Goal: Task Accomplishment & Management: Manage account settings

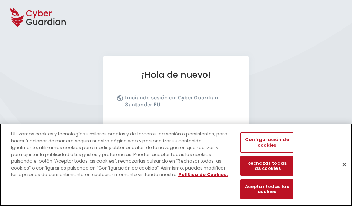
scroll to position [85, 0]
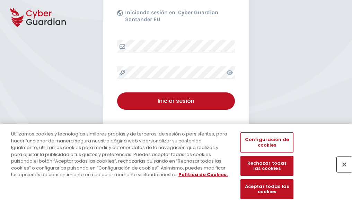
click at [341, 171] on button "Cerrar" at bounding box center [344, 163] width 15 height 15
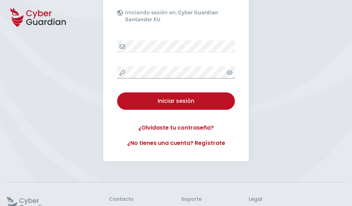
scroll to position [135, 0]
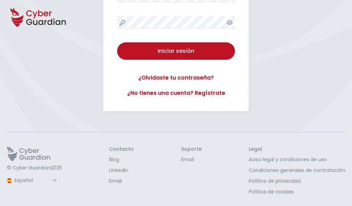
click at [117, 42] on button "Iniciar sesión" at bounding box center [176, 50] width 118 height 17
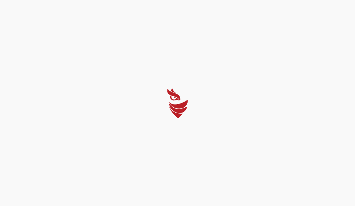
select select "English"
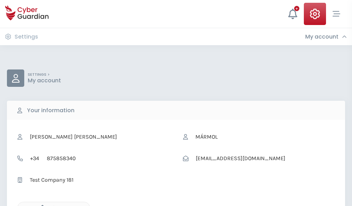
click at [41, 205] on icon "button" at bounding box center [41, 208] width 6 height 6
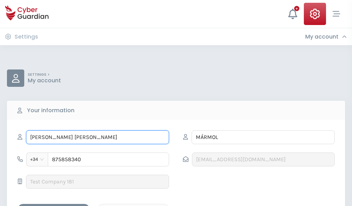
click at [97, 137] on input "JUAN JOSÉ" at bounding box center [97, 137] width 143 height 14
type input "J"
type input "Julio"
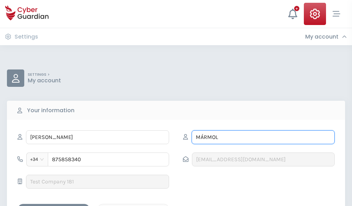
click at [263, 137] on input "MÁRMOL" at bounding box center [263, 137] width 143 height 14
type input "M"
type input "Abella"
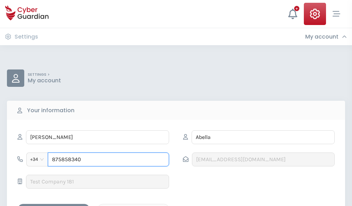
click at [109, 159] on input "875858340" at bounding box center [108, 159] width 121 height 14
type input "8"
type input "976440306"
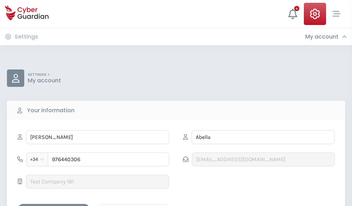
click at [54, 205] on div "Save changes" at bounding box center [54, 209] width 62 height 9
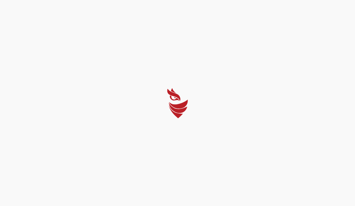
select select "English"
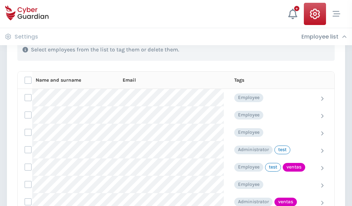
scroll to position [314, 0]
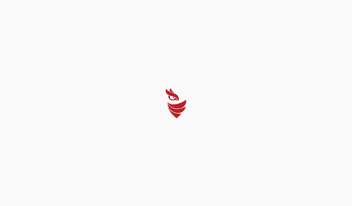
select select "English"
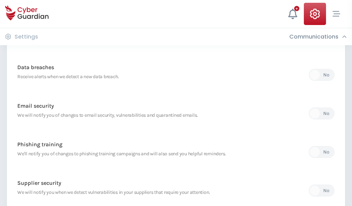
scroll to position [365, 0]
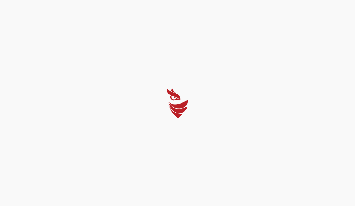
select select "English"
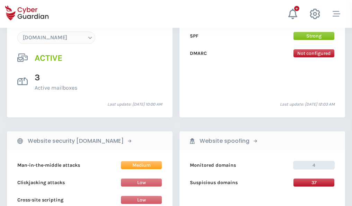
scroll to position [739, 0]
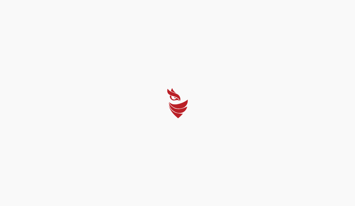
select select "English"
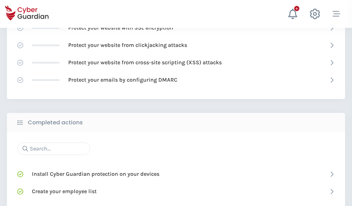
scroll to position [462, 0]
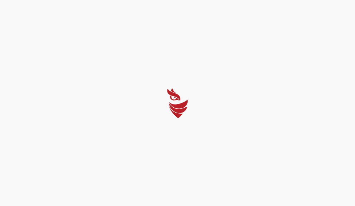
select select "English"
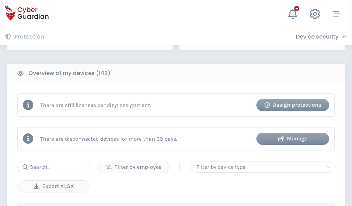
scroll to position [672, 0]
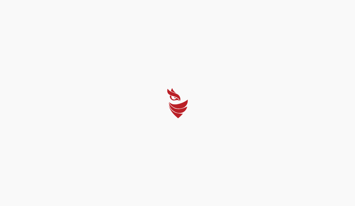
select select "English"
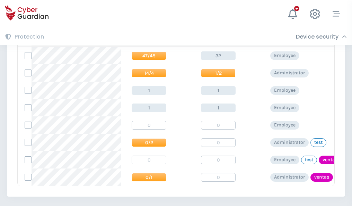
scroll to position [322, 0]
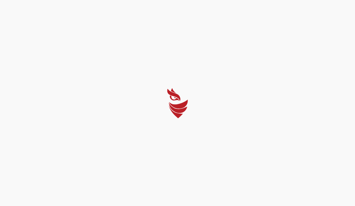
select select "English"
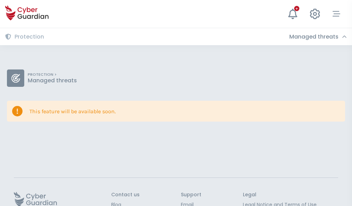
scroll to position [45, 0]
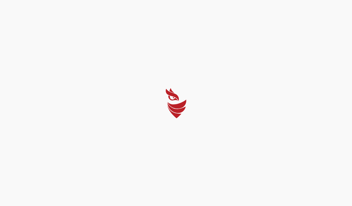
select select "English"
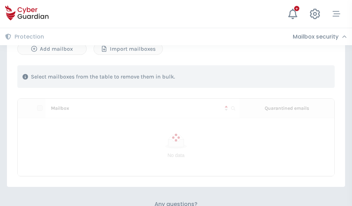
scroll to position [297, 0]
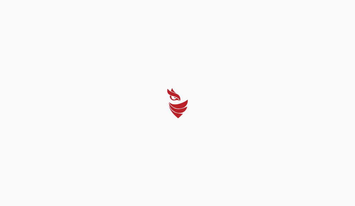
select select "English"
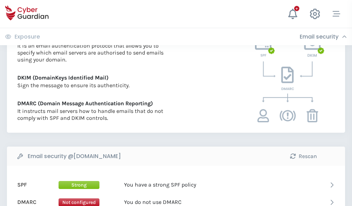
scroll to position [374, 0]
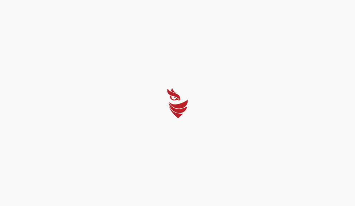
select select "English"
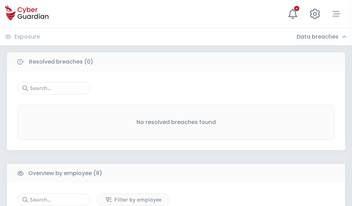
scroll to position [591, 0]
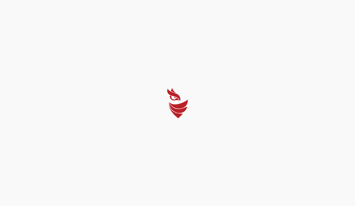
select select "English"
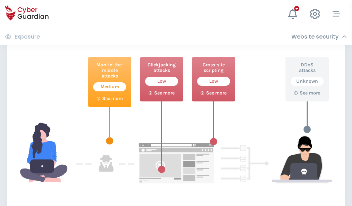
scroll to position [378, 0]
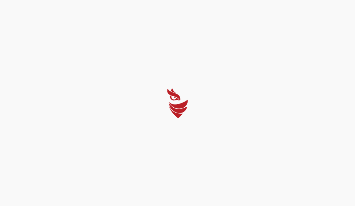
select select "English"
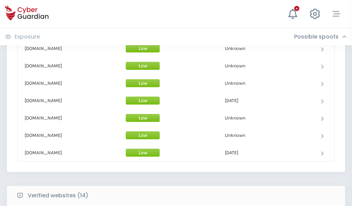
scroll to position [676, 0]
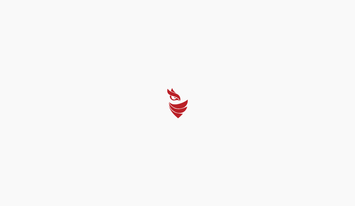
select select "English"
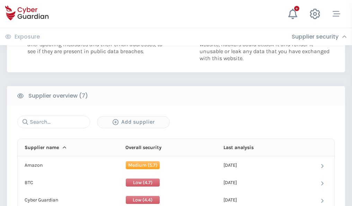
scroll to position [449, 0]
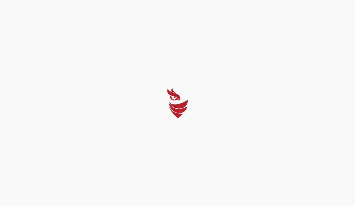
select select "English"
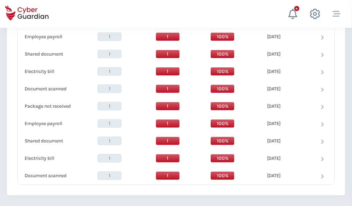
scroll to position [711, 0]
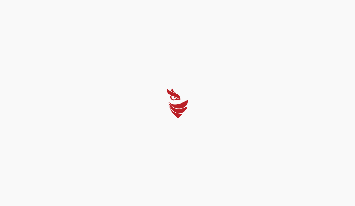
select select "English"
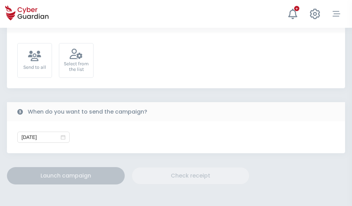
scroll to position [254, 0]
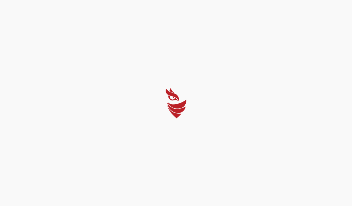
select select "English"
